Goal: Task Accomplishment & Management: Manage account settings

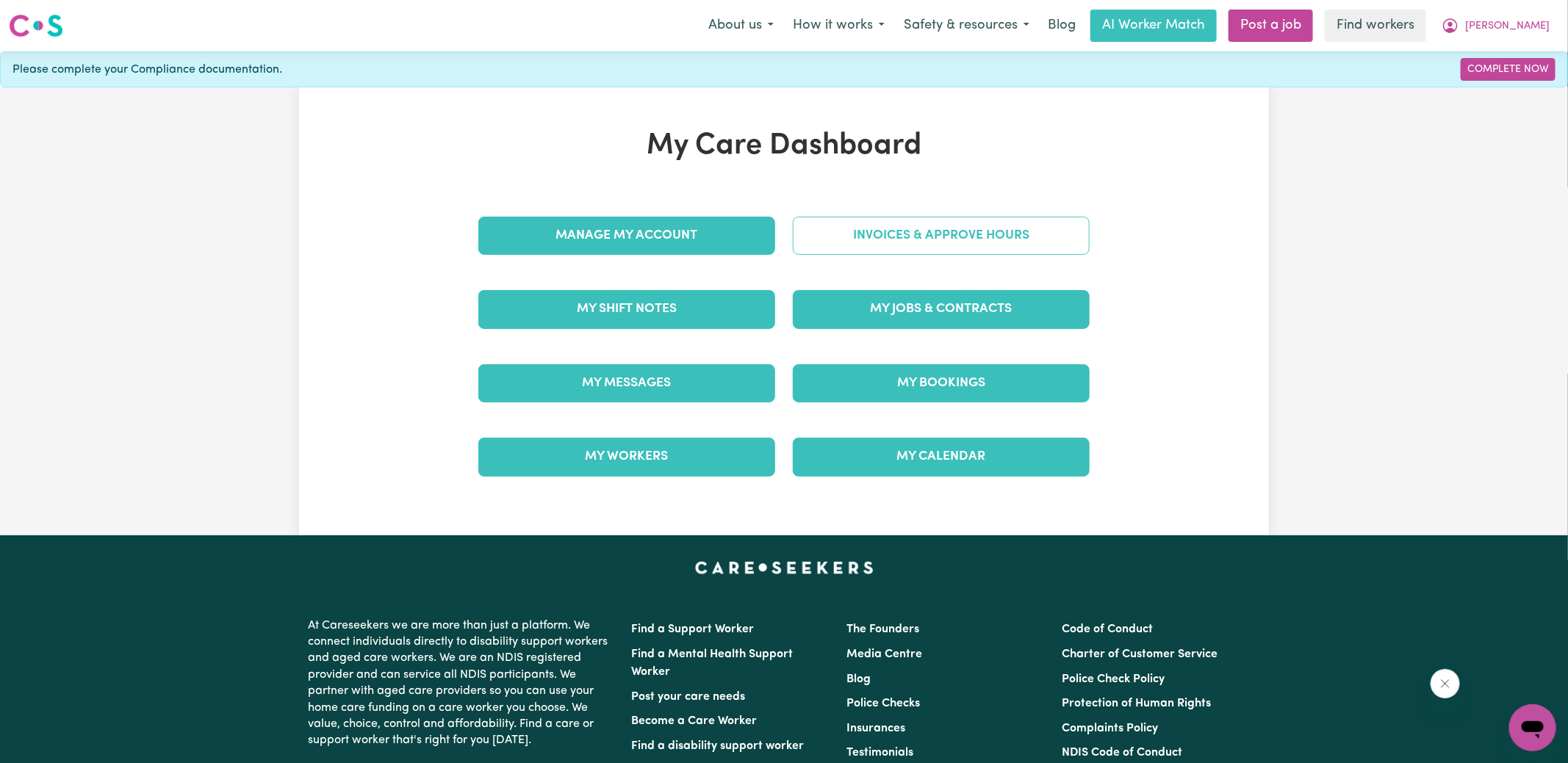
click at [828, 240] on link "Invoices & Approve Hours" at bounding box center [940, 236] width 297 height 39
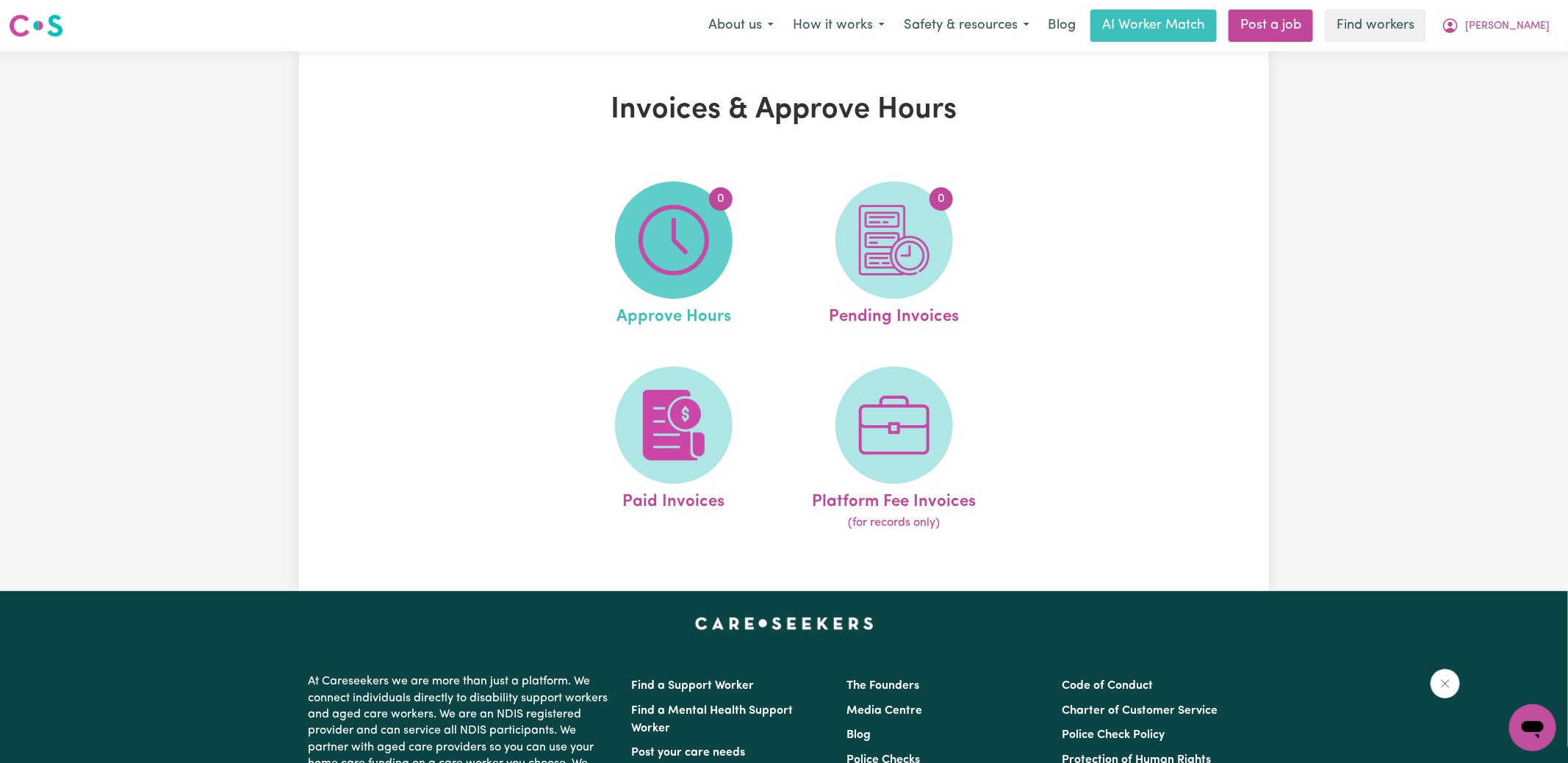
click at [686, 256] on img at bounding box center [673, 240] width 71 height 71
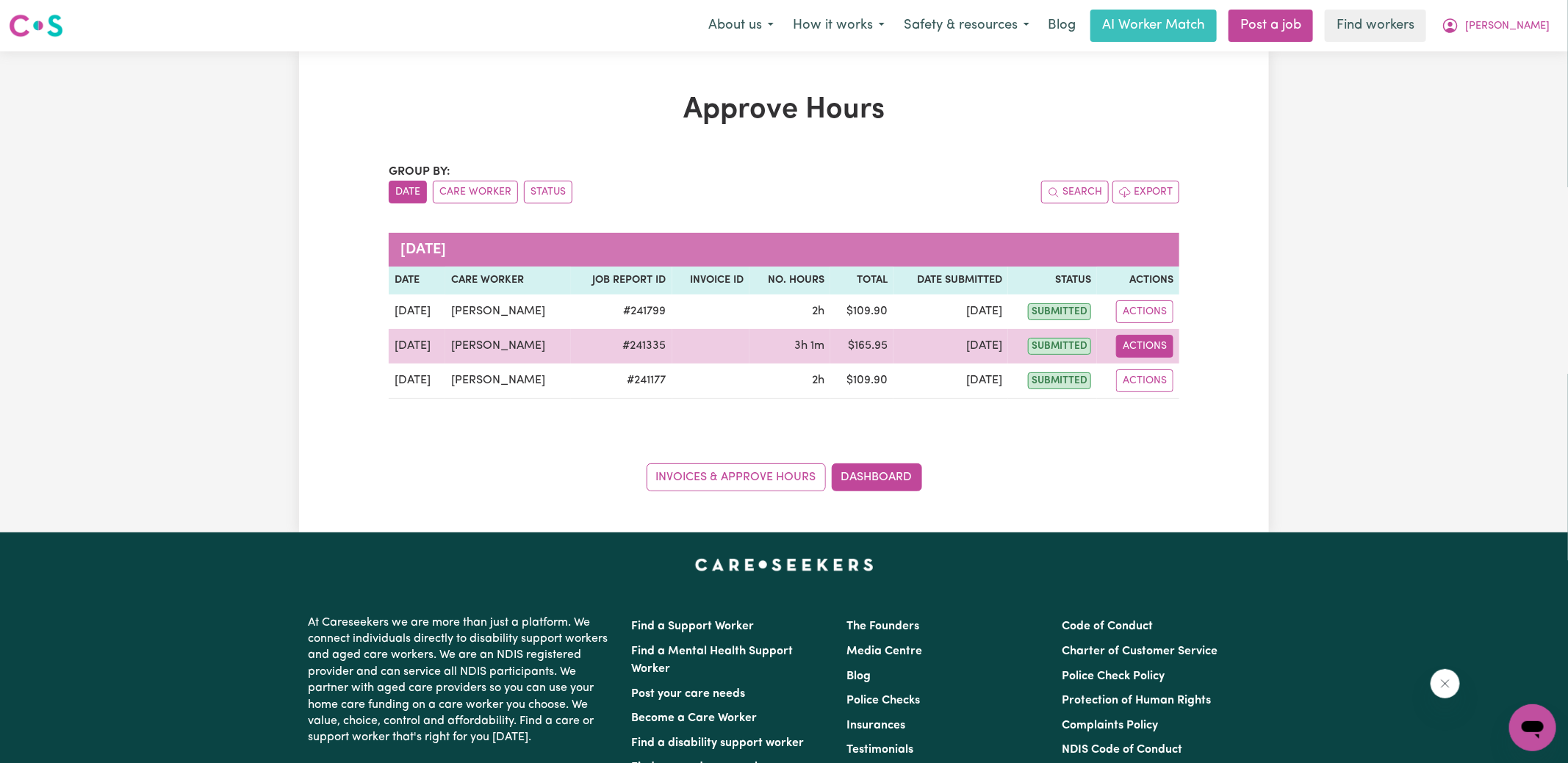
click at [1146, 348] on button "Actions" at bounding box center [1145, 346] width 57 height 22
click at [1165, 369] on link "View Job Report" at bounding box center [1180, 379] width 126 height 30
select select "pm"
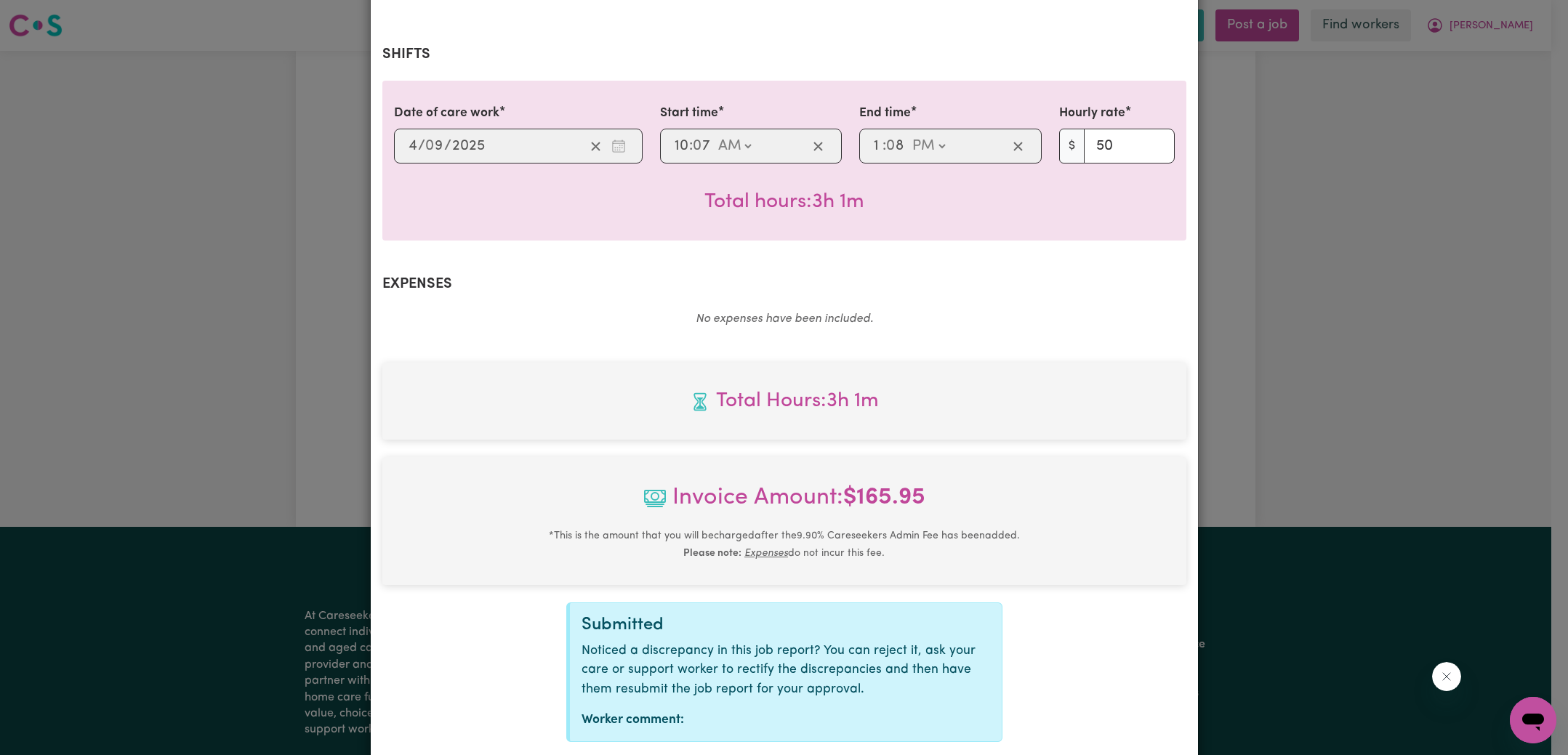
scroll to position [363, 0]
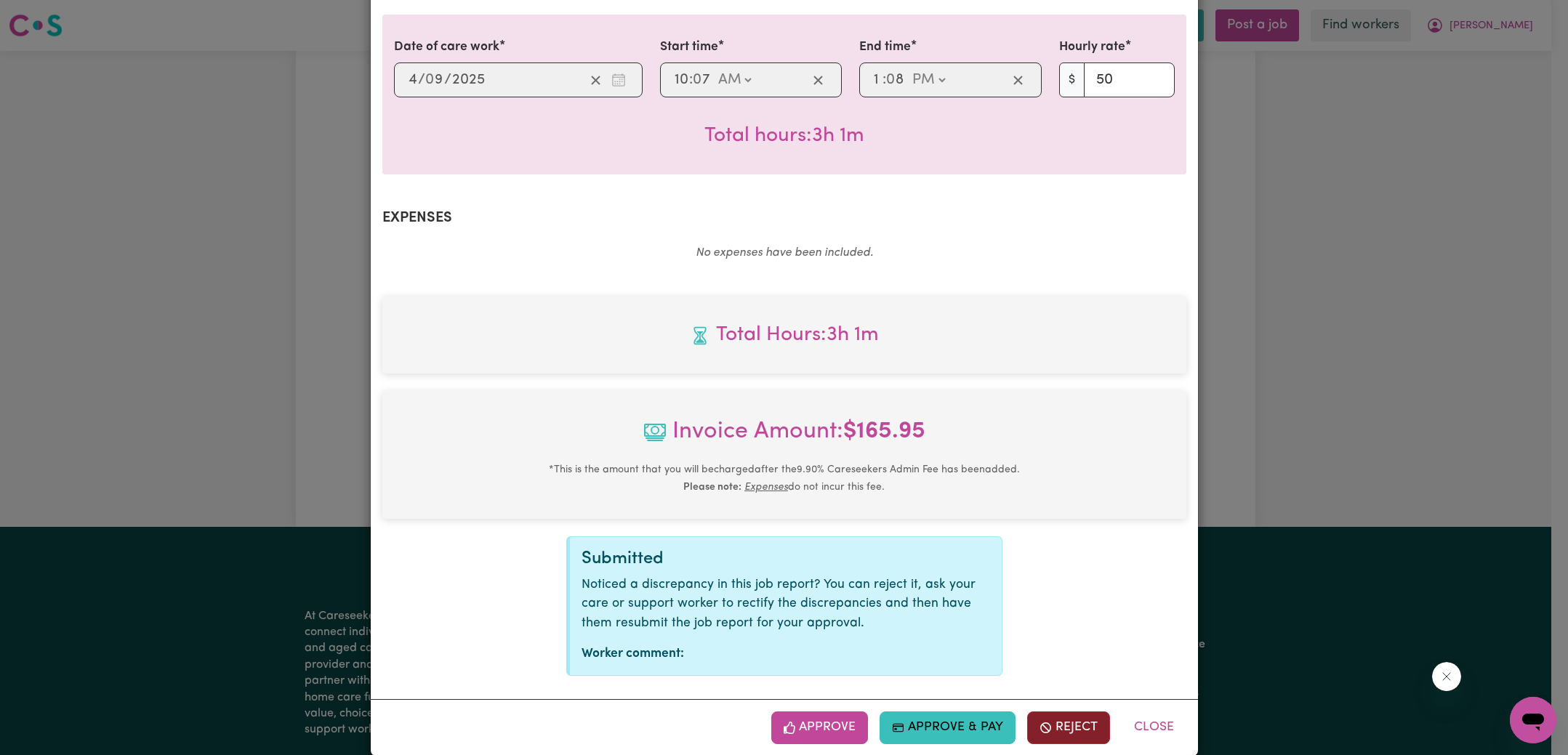
click at [1040, 722] on icon "button" at bounding box center [1046, 728] width 13 height 13
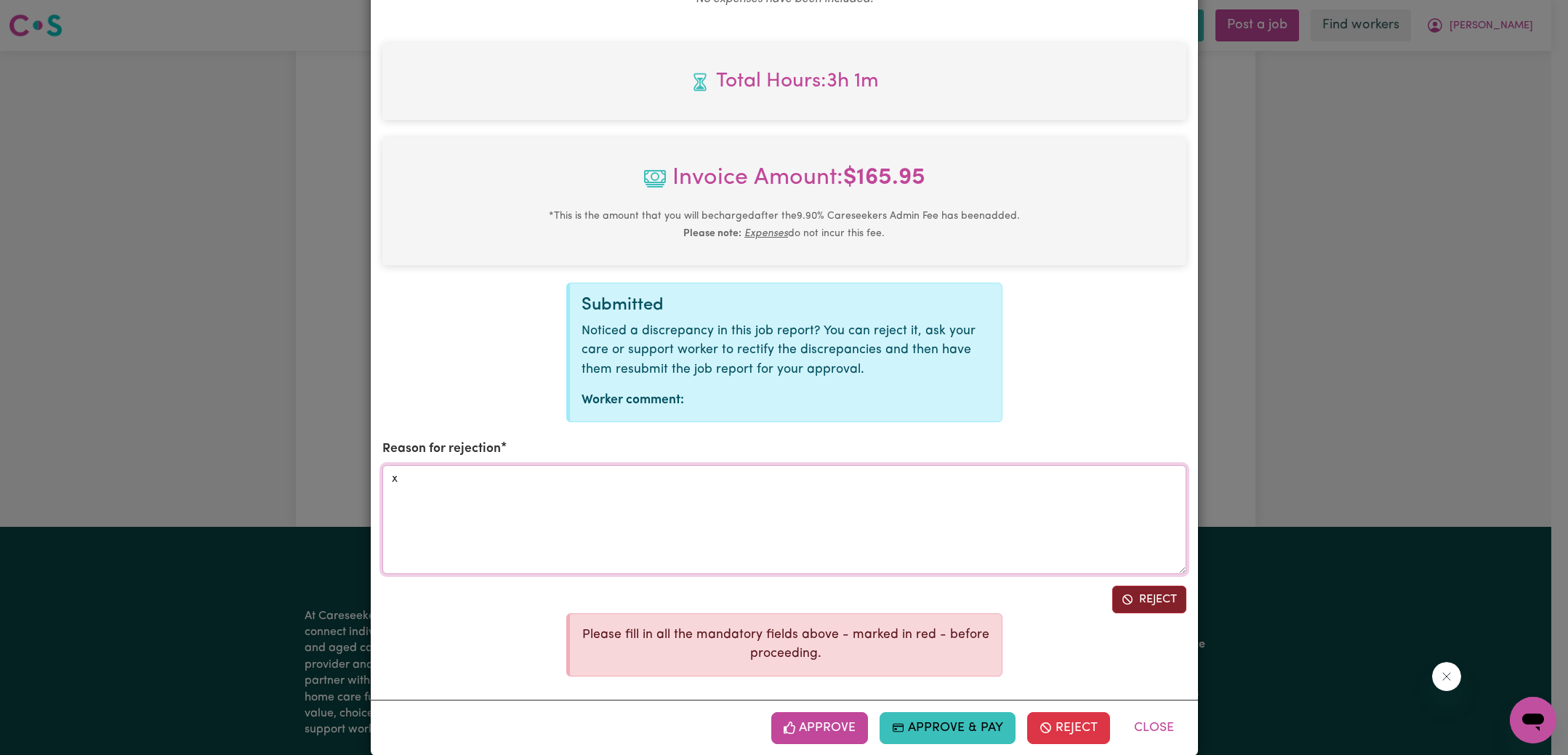
type textarea "x"
click at [1142, 586] on button "Reject" at bounding box center [1149, 599] width 74 height 28
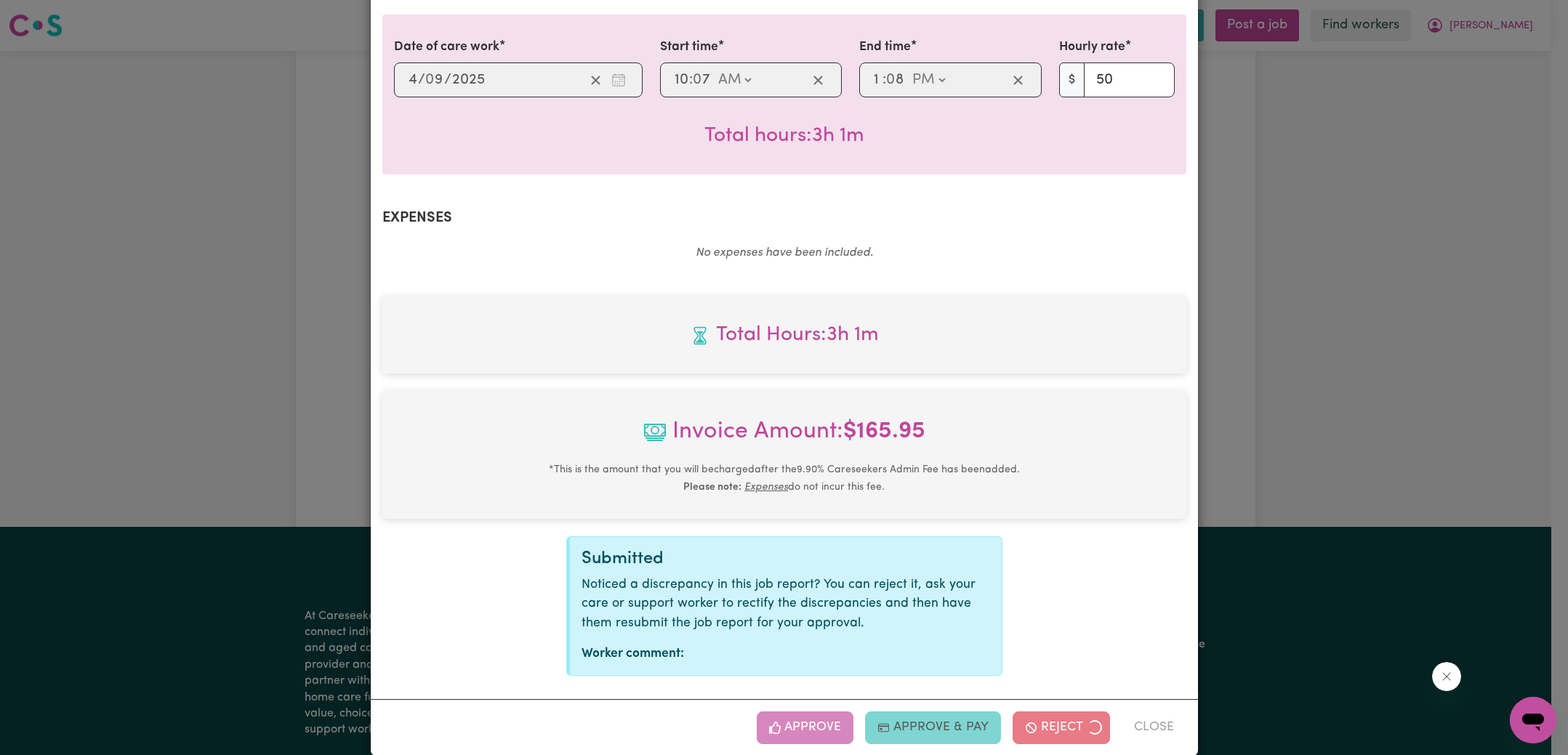
click at [1355, 350] on div "Job Report # 241335 - [PERSON_NAME] Summary Job report # 241335 Client name: [P…" at bounding box center [784, 377] width 1568 height 755
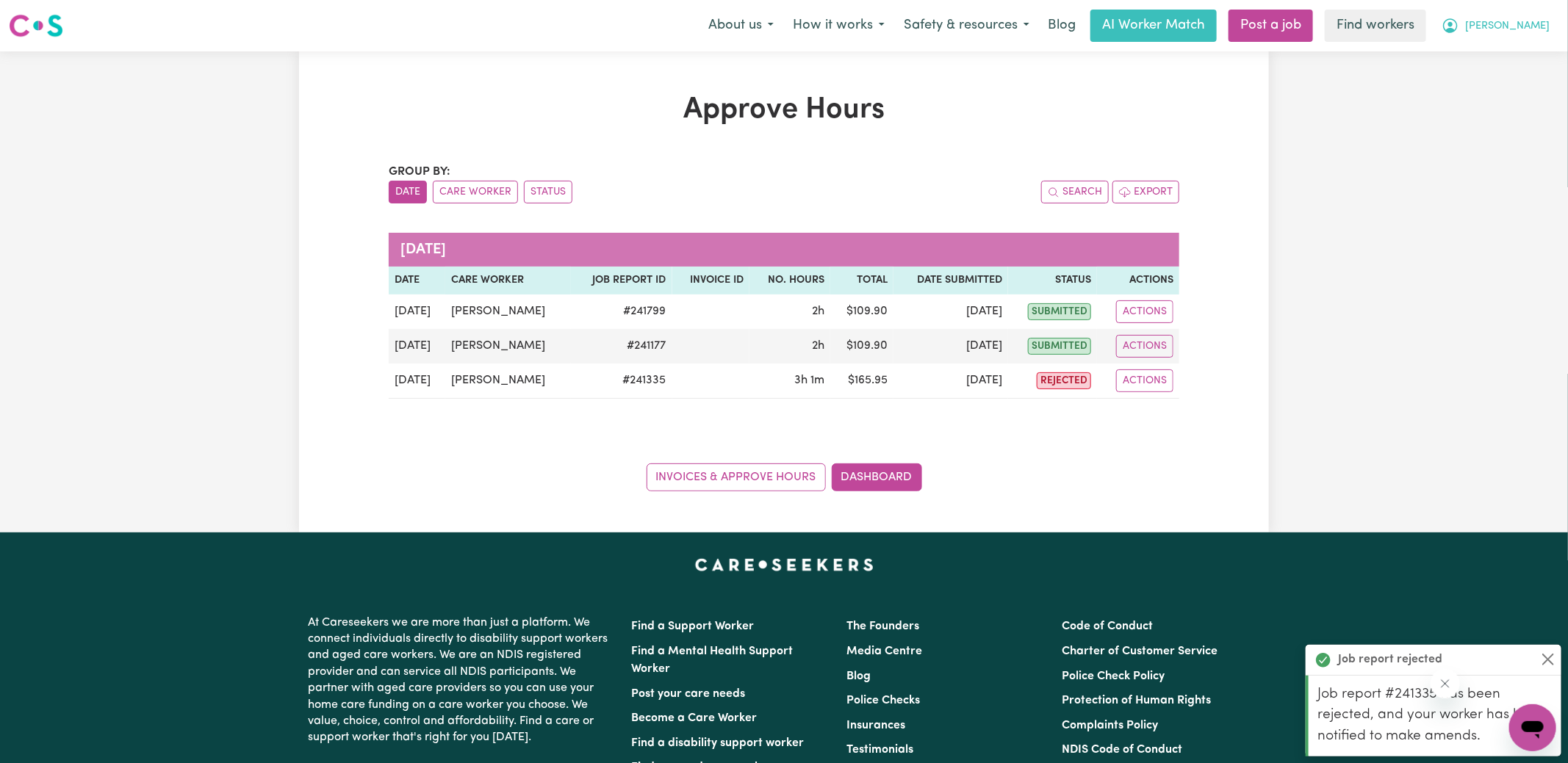
click at [1459, 28] on icon "My Account" at bounding box center [1451, 26] width 18 height 18
click at [1471, 85] on link "Logout" at bounding box center [1500, 84] width 116 height 28
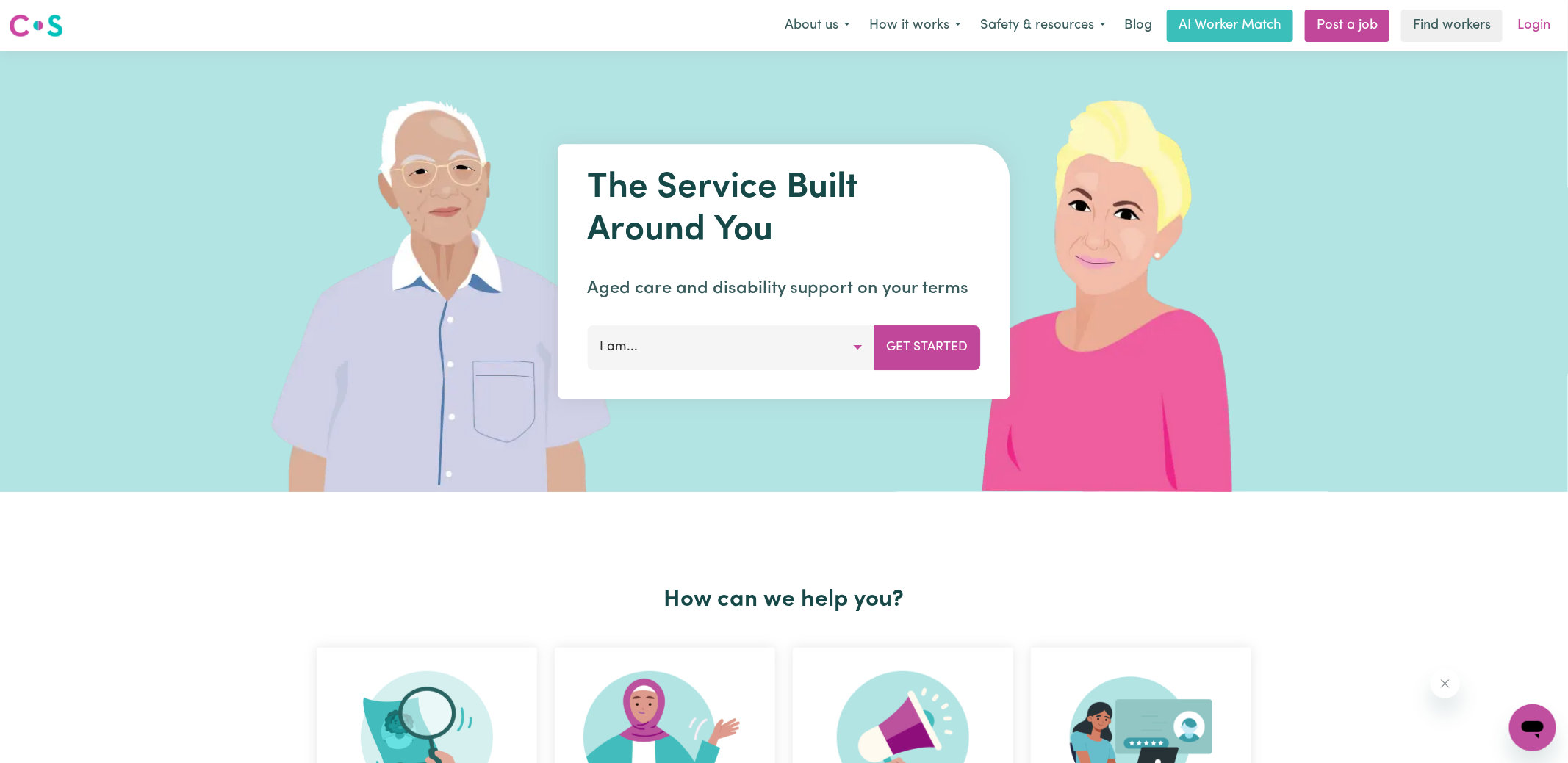
click at [1529, 35] on link "Login" at bounding box center [1533, 26] width 51 height 32
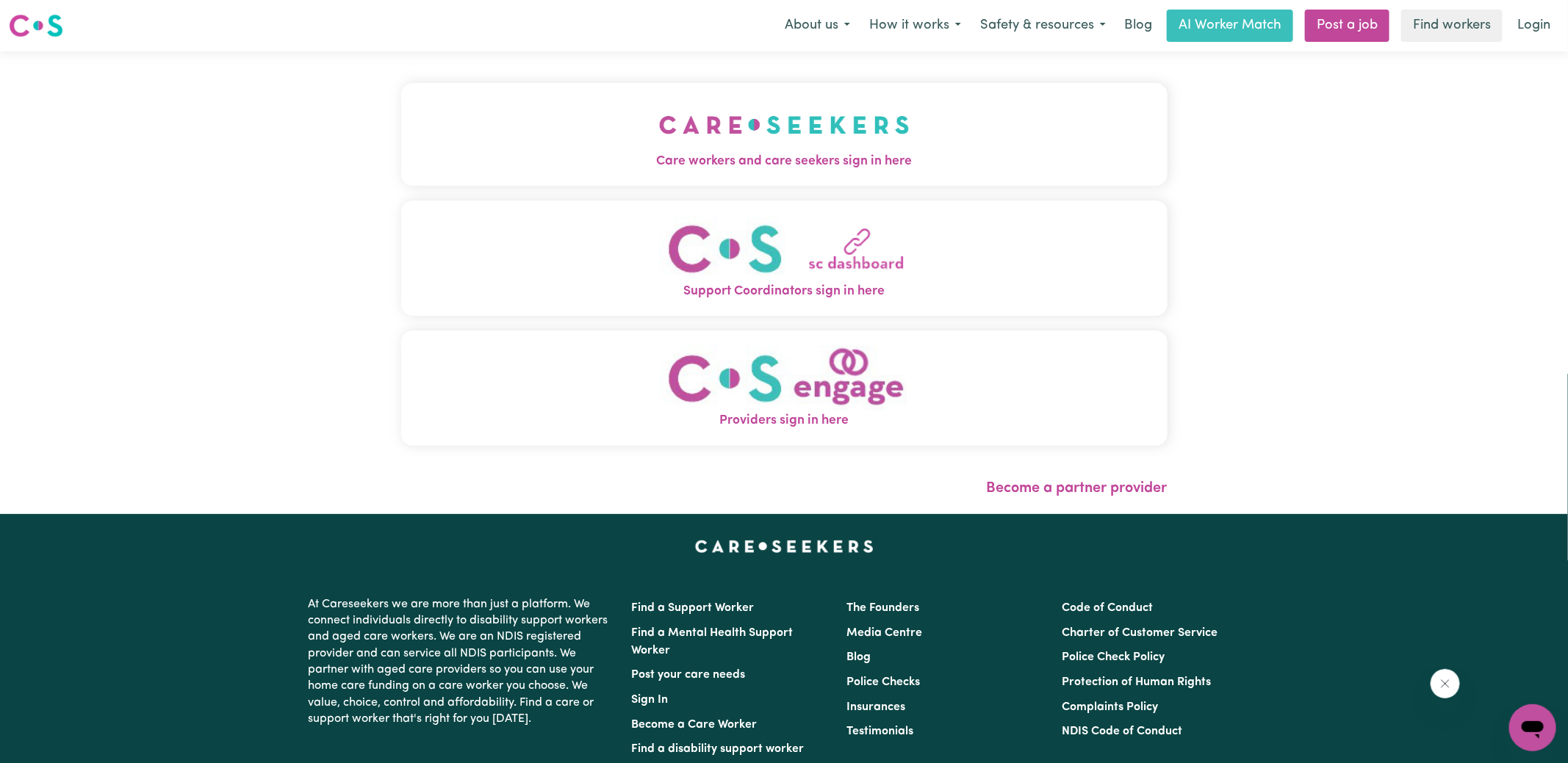
click at [613, 100] on button "Care workers and care seekers sign in here" at bounding box center [784, 134] width 767 height 103
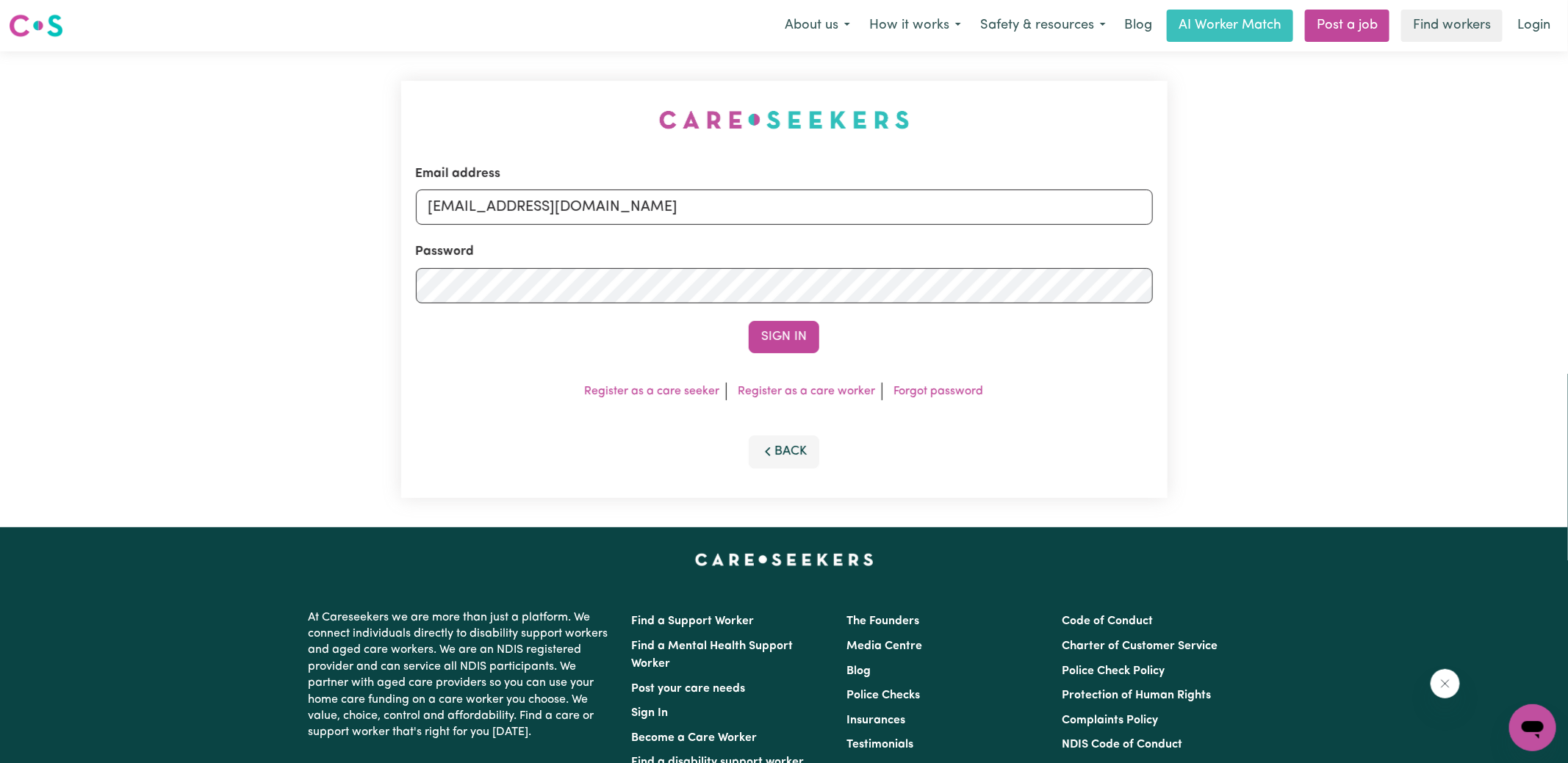
drag, startPoint x: 305, startPoint y: 132, endPoint x: 328, endPoint y: 130, distance: 23.1
click at [304, 132] on div "Email address [EMAIL_ADDRESS][DOMAIN_NAME] Password Sign In Register as a care …" at bounding box center [784, 289] width 1568 height 476
drag, startPoint x: 506, startPoint y: 207, endPoint x: 1549, endPoint y: 316, distance: 1048.7
click at [1549, 316] on div "Email address [EMAIL_ADDRESS][DOMAIN_NAME] Password Sign In Register as a care …" at bounding box center [784, 289] width 1568 height 476
type input "superuser~[EMAIL_ADDRESS][DOMAIN_NAME]"
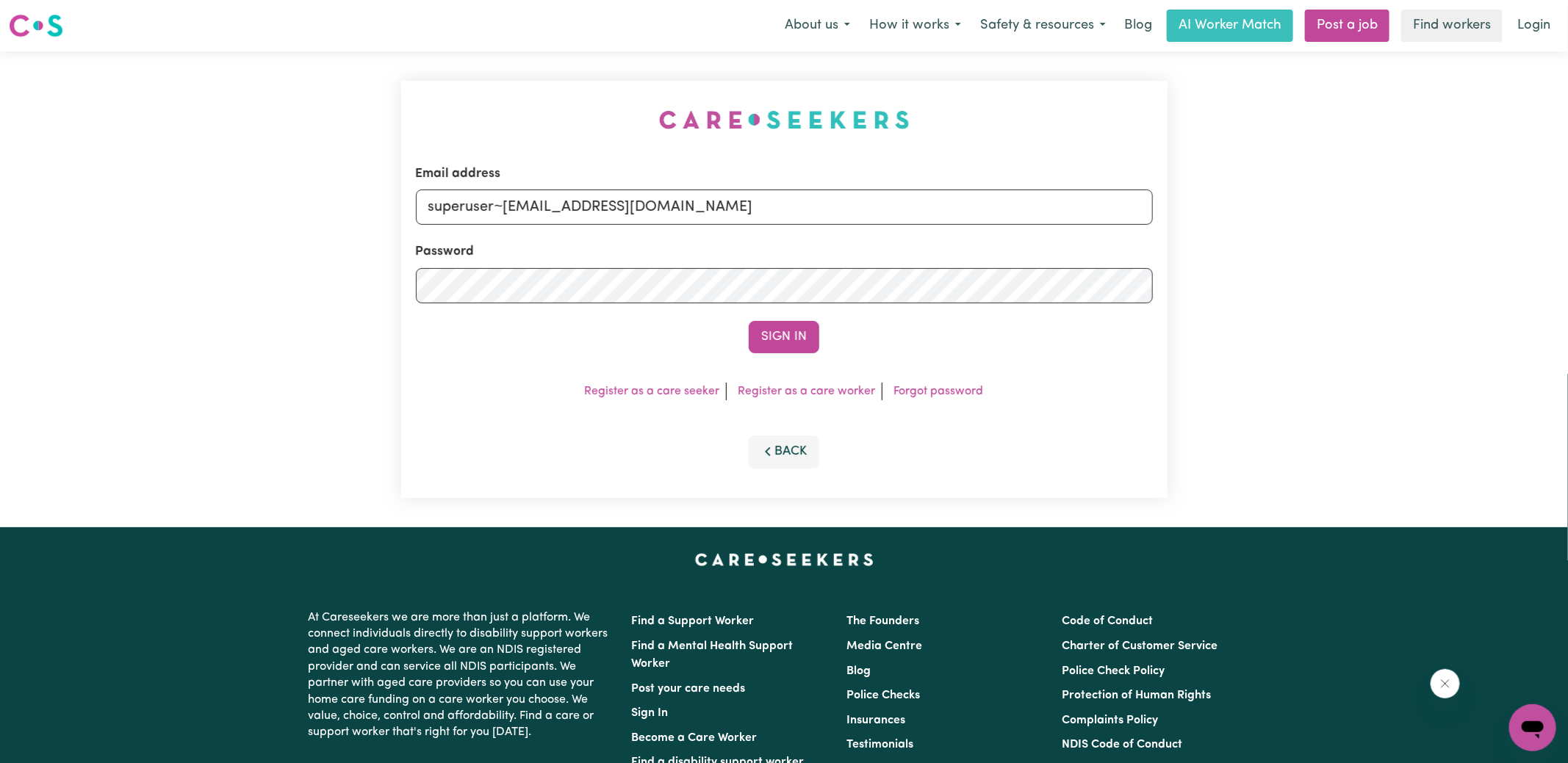
click at [749, 321] on button "Sign In" at bounding box center [784, 337] width 71 height 32
